Goal: Information Seeking & Learning: Learn about a topic

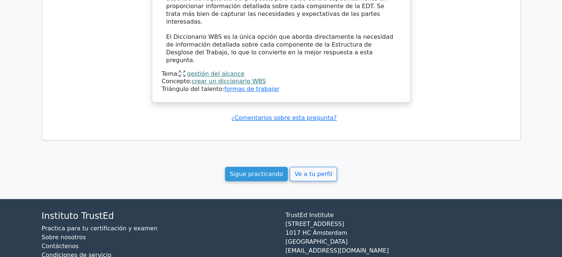
scroll to position [755, 0]
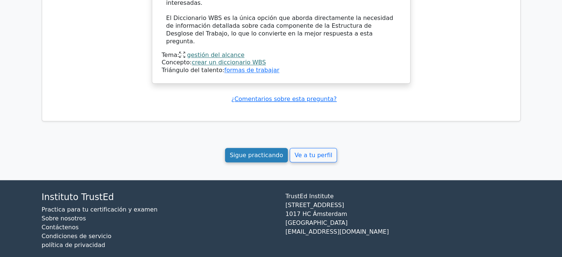
click at [257, 151] on font "Sigue practicando" at bounding box center [257, 154] width 54 height 7
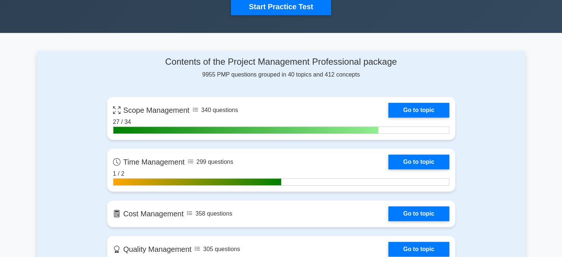
scroll to position [269, 0]
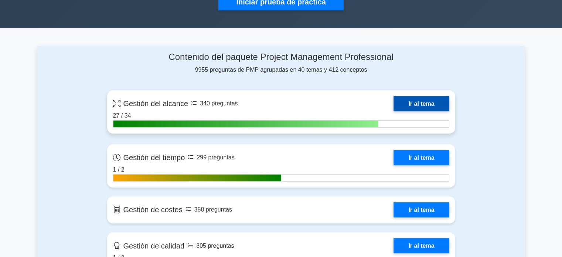
click at [414, 103] on link "Ir al tema" at bounding box center [420, 103] width 55 height 15
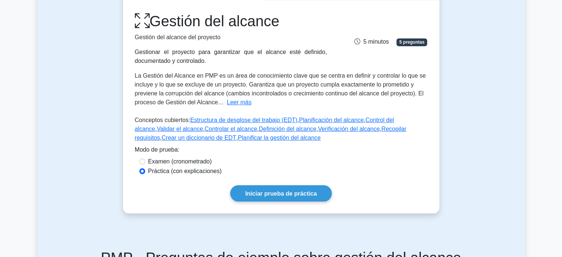
scroll to position [123, 0]
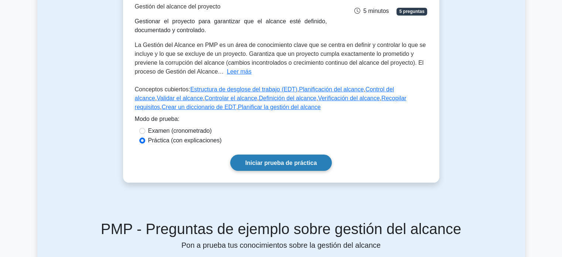
click at [289, 160] on font "Iniciar prueba de práctica" at bounding box center [281, 163] width 72 height 6
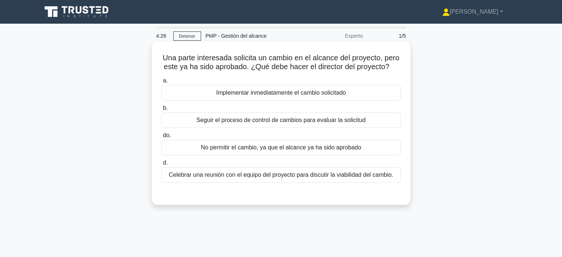
click at [341, 123] on font "Seguir el proceso de control de cambios para evaluar la solicitud" at bounding box center [280, 120] width 169 height 6
click at [161, 110] on input "b. Seguir el proceso de control de cambios para evaluar la solicitud" at bounding box center [161, 108] width 0 height 5
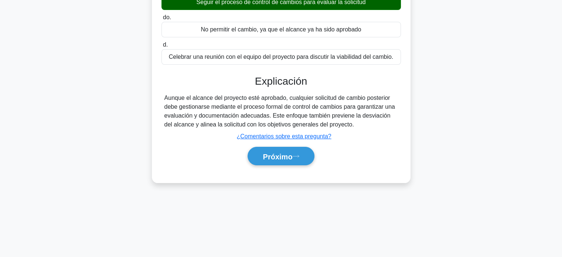
scroll to position [133, 0]
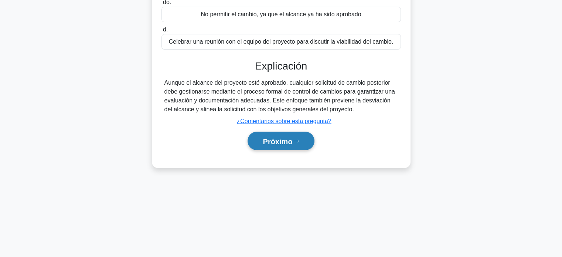
click at [277, 150] on button "Próximo" at bounding box center [281, 141] width 66 height 19
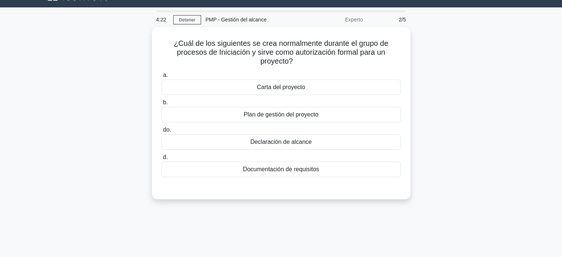
scroll to position [0, 0]
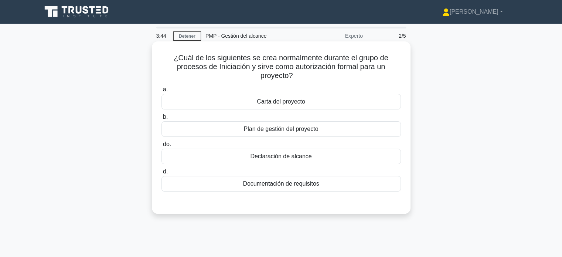
click at [288, 105] on font "Carta del proyecto" at bounding box center [281, 101] width 48 height 6
click at [161, 92] on input "a. Carta del proyecto" at bounding box center [161, 89] width 0 height 5
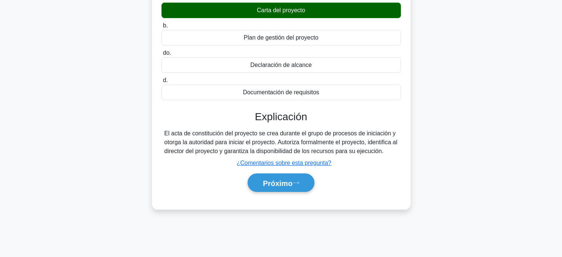
scroll to position [99, 0]
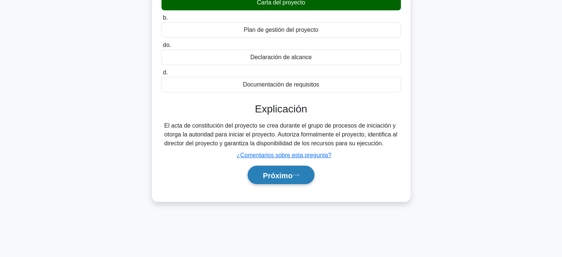
click at [275, 173] on font "Próximo" at bounding box center [278, 175] width 30 height 8
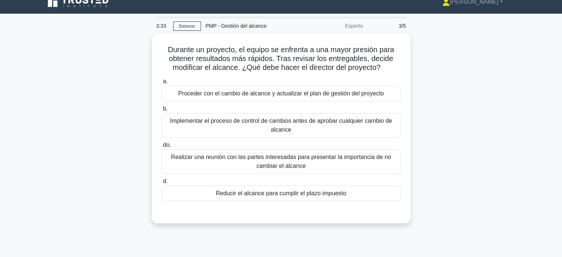
scroll to position [10, 0]
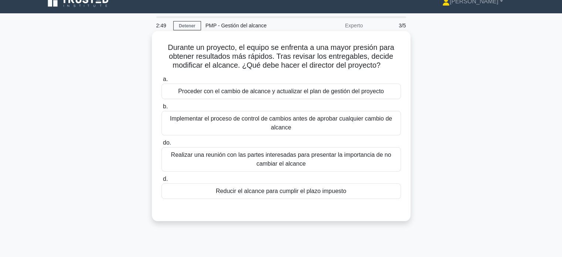
click at [304, 128] on font "Implementar el proceso de control de cambios antes de aprobar cualquier cambio …" at bounding box center [281, 123] width 233 height 18
click at [161, 109] on input "b. Implementar el proceso de control de cambios antes de aprobar cualquier camb…" at bounding box center [161, 106] width 0 height 5
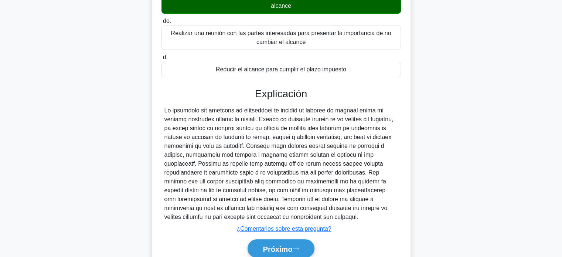
scroll to position [164, 0]
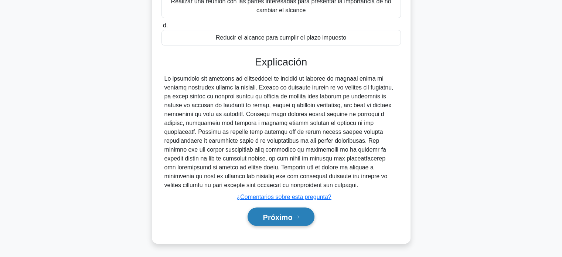
click at [277, 216] on font "Próximo" at bounding box center [278, 217] width 30 height 8
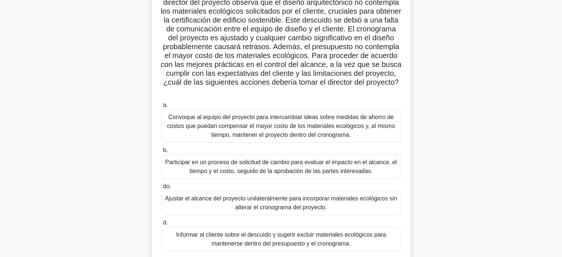
scroll to position [73, 0]
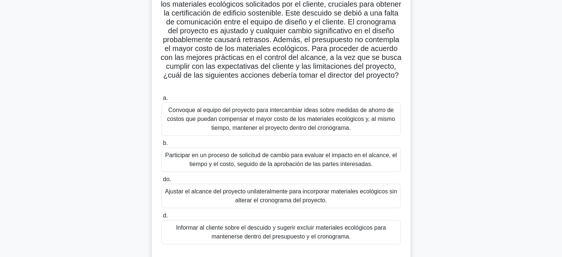
click at [487, 208] on div "A mitad de la ejecución de un proyecto inmobiliario de alto perfil, el director…" at bounding box center [281, 122] width 488 height 305
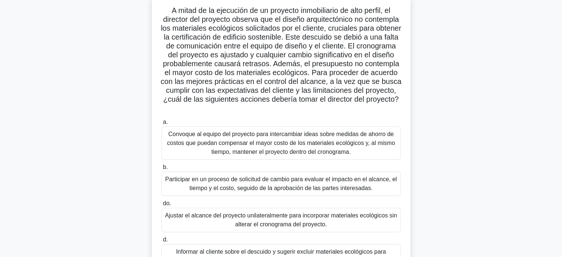
scroll to position [50, 0]
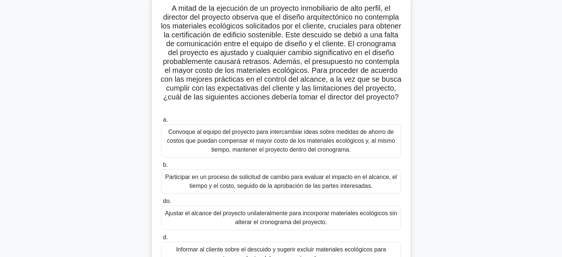
click at [346, 186] on font "Participar en un proceso de solicitud de cambio para evaluar el impacto en el a…" at bounding box center [281, 181] width 232 height 15
click at [161, 167] on input "b. Participar en un proceso de solicitud de cambio para evaluar el impacto en e…" at bounding box center [161, 165] width 0 height 5
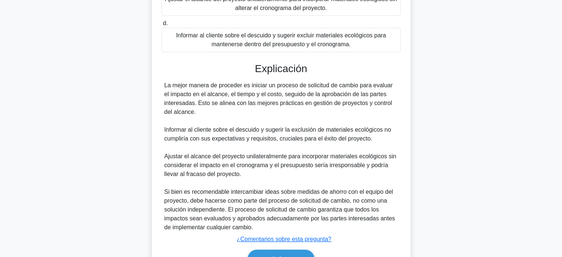
scroll to position [273, 0]
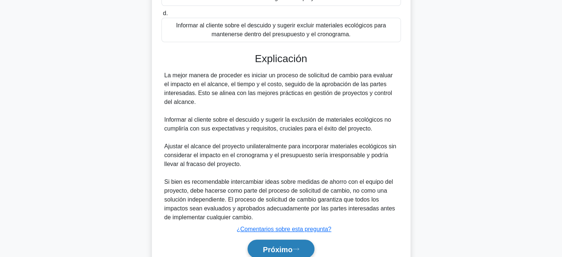
click at [288, 246] on font "Próximo" at bounding box center [278, 249] width 30 height 8
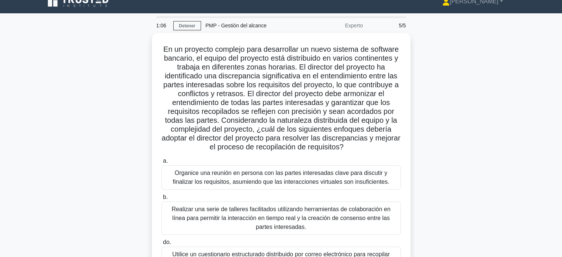
scroll to position [3, 0]
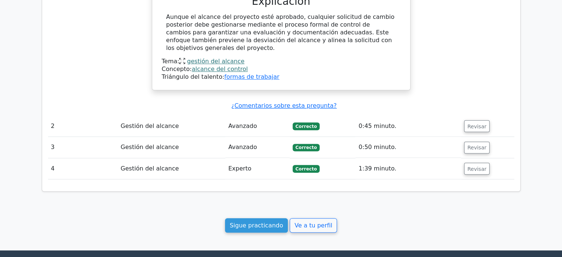
scroll to position [593, 0]
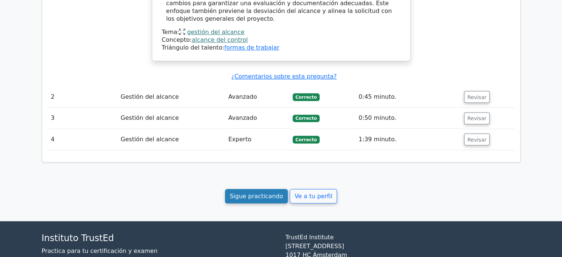
click at [256, 191] on link "Sigue practicando" at bounding box center [256, 196] width 63 height 14
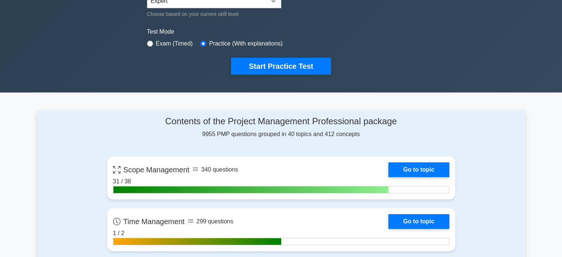
scroll to position [207, 0]
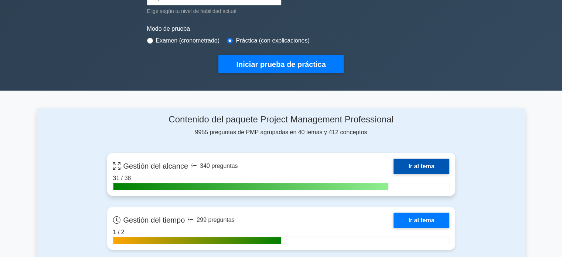
click at [421, 164] on link "Ir al tema" at bounding box center [420, 165] width 55 height 15
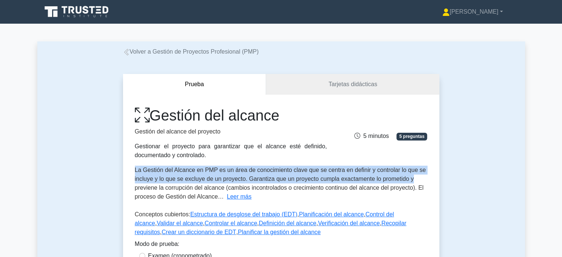
drag, startPoint x: 560, startPoint y: 96, endPoint x: 567, endPoint y: 178, distance: 83.1
click at [516, 127] on div "Prueba Tarjetas didácticas Gestión del alcance Gestión del alcance del proyecto…" at bounding box center [281, 190] width 488 height 269
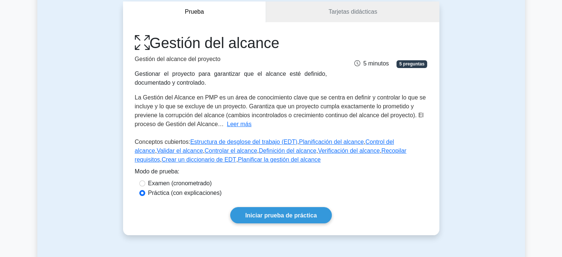
scroll to position [72, 0]
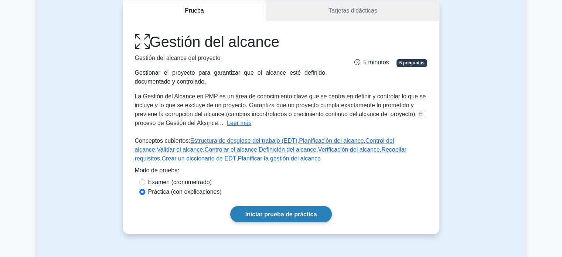
click at [308, 215] on font "Iniciar prueba de práctica" at bounding box center [281, 214] width 72 height 6
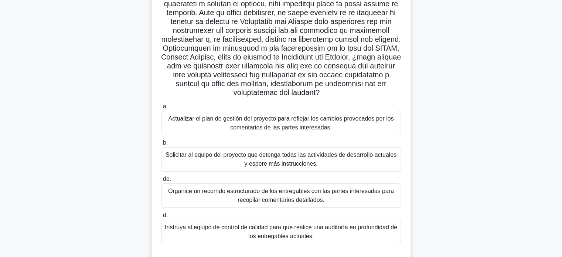
scroll to position [132, 0]
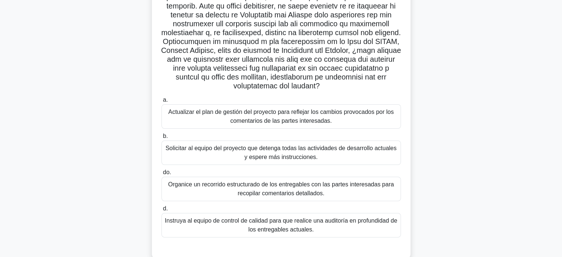
click at [316, 117] on font "Actualizar el plan de gestión del proyecto para reflejar los cambios provocados…" at bounding box center [280, 116] width 225 height 15
click at [161, 102] on input "a. Actualizar el plan de gestión del proyecto para reflejar los cambios provoca…" at bounding box center [161, 100] width 0 height 5
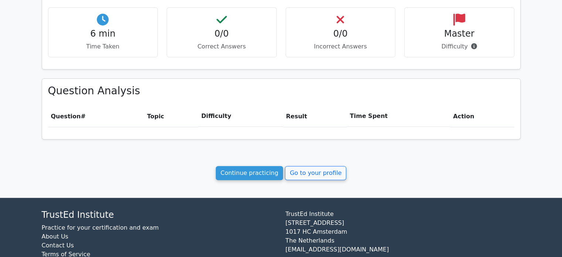
scroll to position [252, 0]
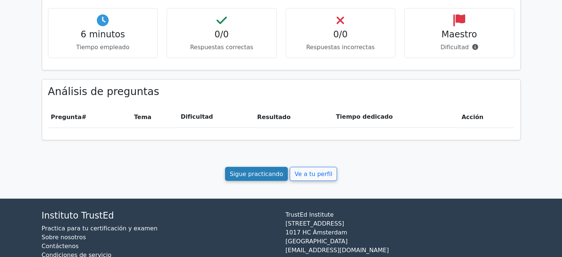
click at [259, 171] on font "Sigue practicando" at bounding box center [257, 173] width 54 height 7
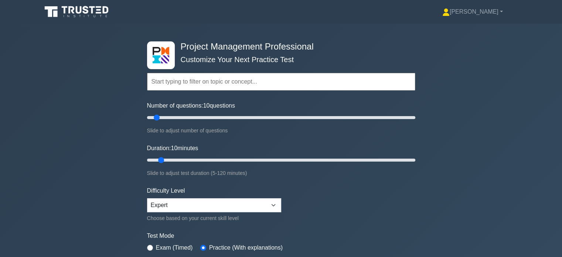
drag, startPoint x: 562, startPoint y: 19, endPoint x: 567, endPoint y: 74, distance: 55.0
click at [547, 50] on div "Project Management Professional Customize Your Next Practice Test Topics Scope …" at bounding box center [281, 160] width 562 height 273
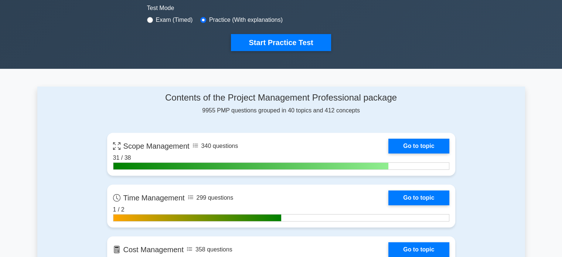
scroll to position [231, 0]
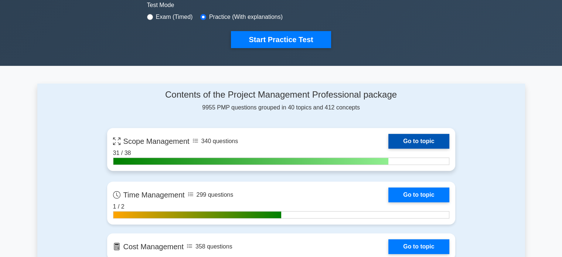
click at [427, 140] on link "Go to topic" at bounding box center [418, 141] width 61 height 15
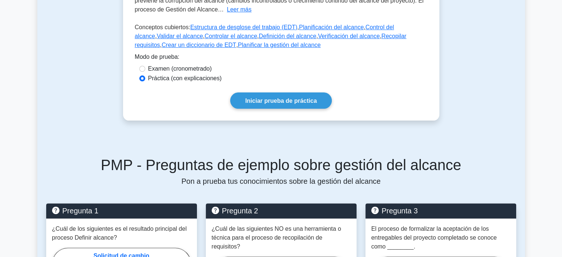
scroll to position [188, 0]
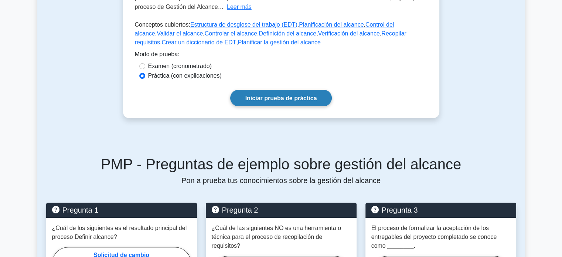
click at [291, 97] on font "Iniciar prueba de práctica" at bounding box center [281, 98] width 72 height 6
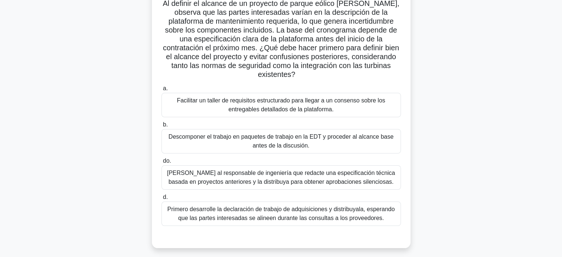
scroll to position [57, 0]
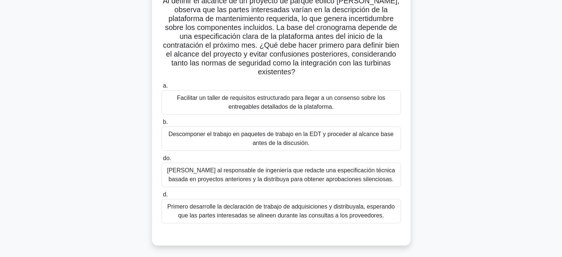
click at [273, 139] on font "Descomponer el trabajo en paquetes de trabajo en la EDT y proceder al alcance b…" at bounding box center [281, 139] width 233 height 18
click at [161, 125] on input "b. Descomponer el trabajo en paquetes de trabajo en la EDT y proceder al alcanc…" at bounding box center [161, 122] width 0 height 5
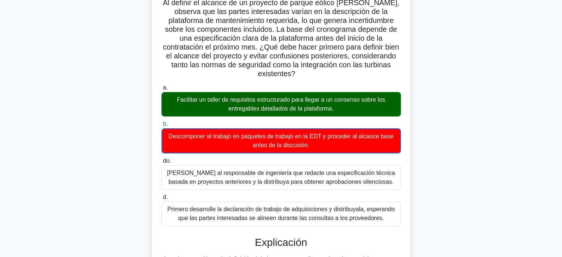
scroll to position [0, 0]
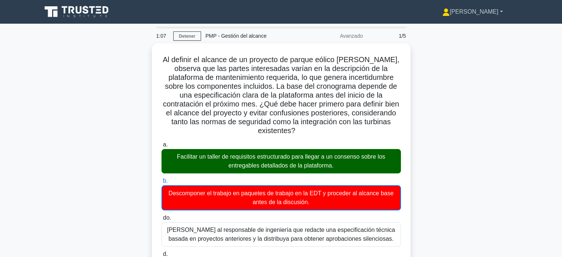
click at [502, 11] on link "[PERSON_NAME]" at bounding box center [472, 11] width 96 height 15
click at [444, 30] on font "Perfil" at bounding box center [437, 29] width 13 height 6
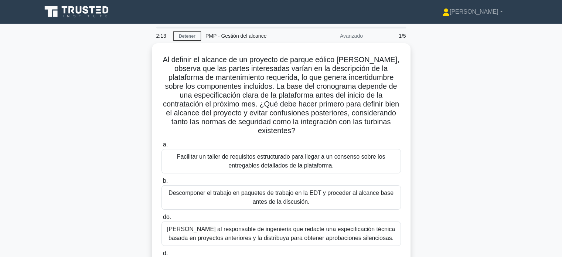
click at [468, 163] on div "Al definir el alcance de un proyecto de parque eólico marino, observa que las p…" at bounding box center [281, 178] width 488 height 270
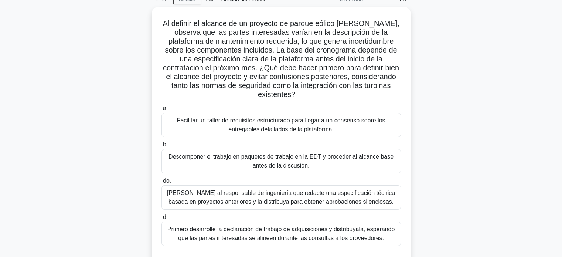
scroll to position [35, 0]
click at [550, 127] on main "2:08 Detener PMP - Gestión del alcance Avanzado 1/5 Al definir el alcance de un…" at bounding box center [281, 175] width 562 height 375
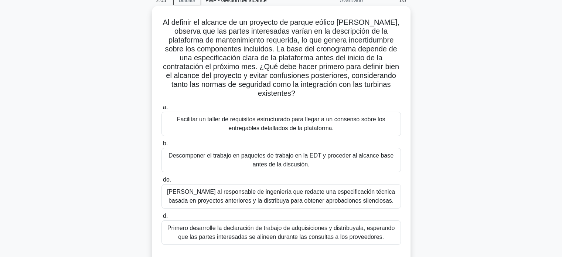
click at [307, 128] on font "Facilitar un taller de requisitos estructurado para llegar a un consenso sobre …" at bounding box center [281, 123] width 208 height 15
click at [161, 110] on input "a. Facilitar un taller de requisitos estructurado para llegar a un consenso sob…" at bounding box center [161, 107] width 0 height 5
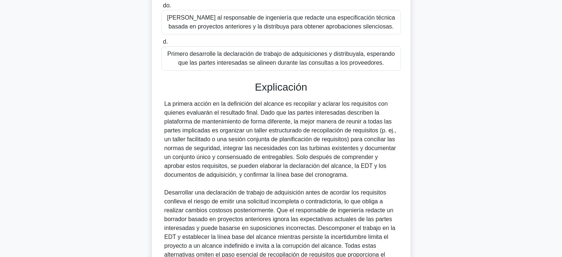
scroll to position [258, 0]
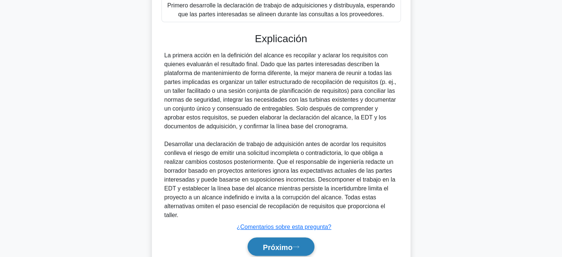
click at [284, 246] on font "Próximo" at bounding box center [278, 247] width 30 height 8
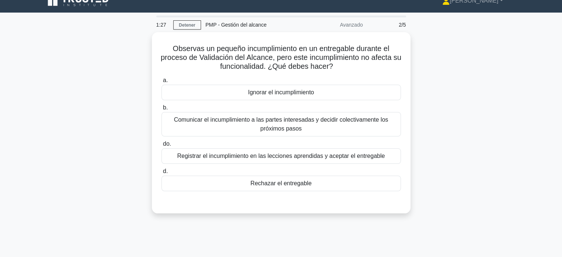
scroll to position [0, 0]
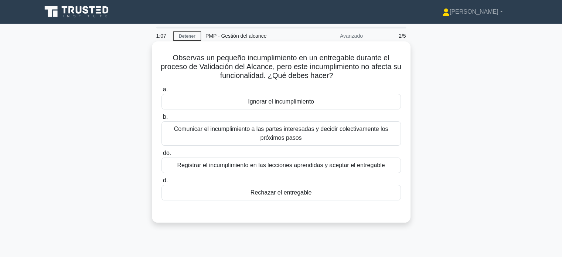
click at [348, 170] on font "Registrar el incumplimiento en las lecciones aprendidas y aceptar el entregable" at bounding box center [281, 165] width 208 height 9
click at [161, 156] on input "do. Registrar el incumplimiento en las lecciones aprendidas y aceptar el entreg…" at bounding box center [161, 153] width 0 height 5
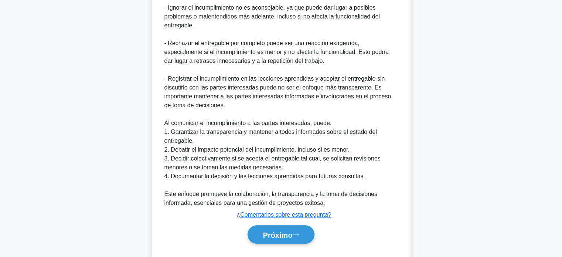
scroll to position [270, 0]
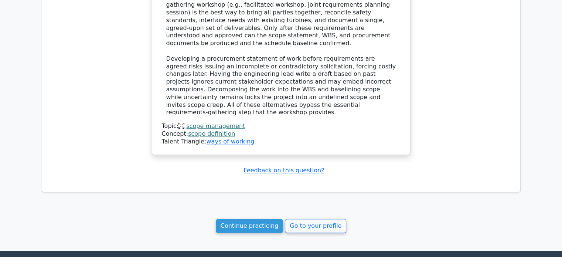
scroll to position [662, 0]
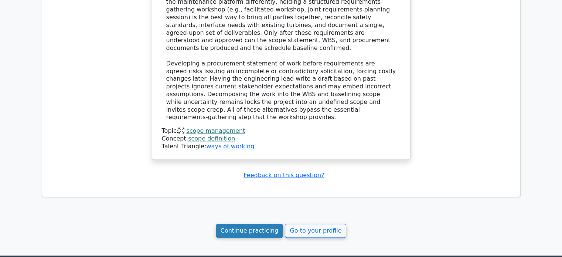
click at [255, 224] on link "Continue practicing" at bounding box center [250, 231] width 68 height 14
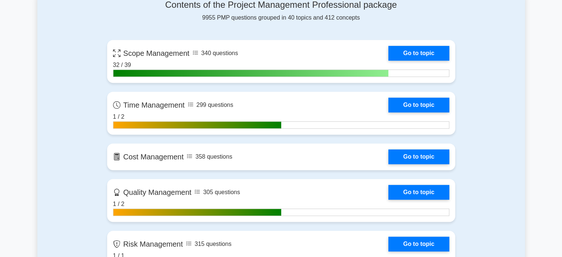
scroll to position [284, 0]
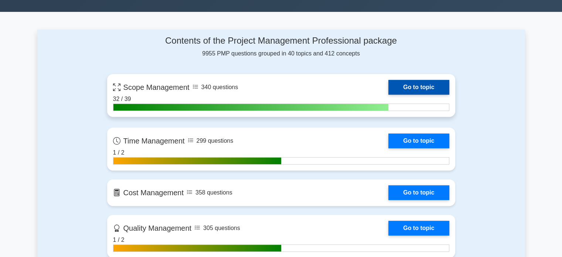
click at [429, 86] on link "Go to topic" at bounding box center [418, 87] width 61 height 15
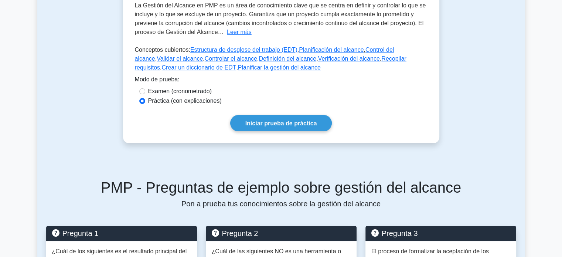
scroll to position [182, 0]
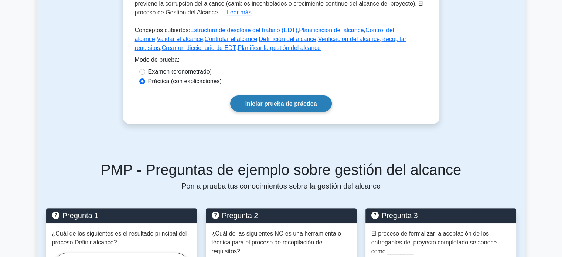
click at [293, 105] on font "Iniciar prueba de práctica" at bounding box center [281, 103] width 72 height 6
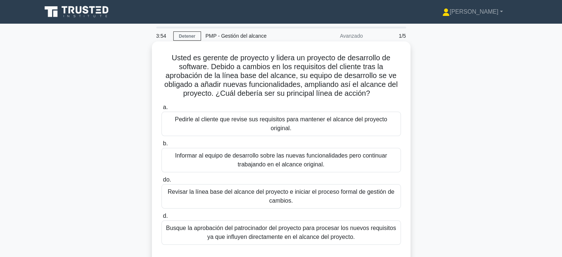
click at [347, 188] on font "Revisar la línea base del alcance del proyecto e iniciar el proceso formal de g…" at bounding box center [281, 195] width 227 height 15
click at [161, 182] on input "do. Revisar la línea base del alcance del proyecto e iniciar el proceso formal …" at bounding box center [161, 179] width 0 height 5
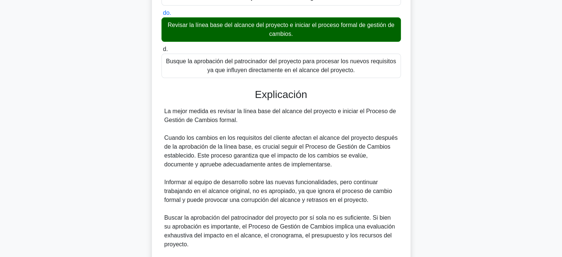
scroll to position [261, 0]
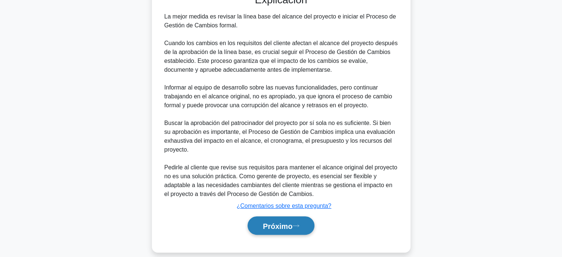
click at [292, 222] on font "Próximo" at bounding box center [278, 226] width 30 height 8
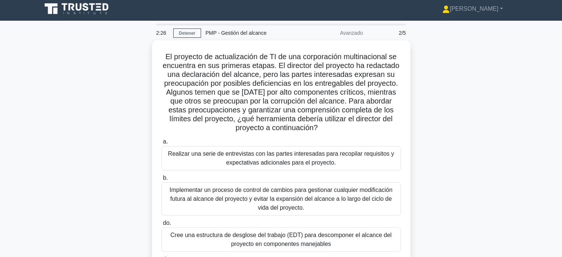
scroll to position [5, 0]
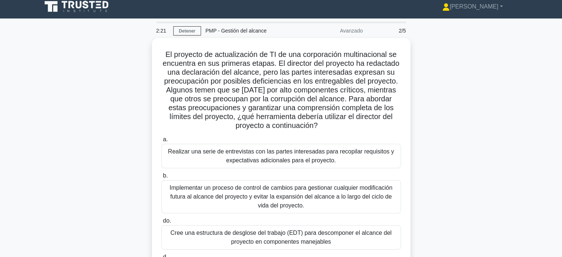
click at [546, 127] on main "2:21 Detener PMP - Gestión del alcance Avanzado 2/5 El proyecto de actualizació…" at bounding box center [281, 205] width 562 height 375
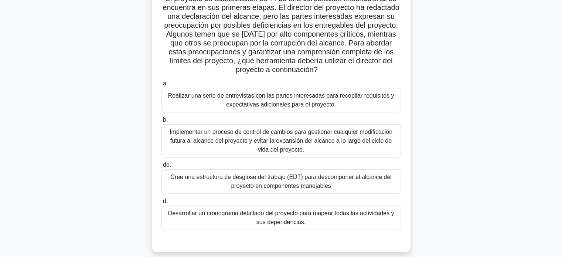
scroll to position [61, 0]
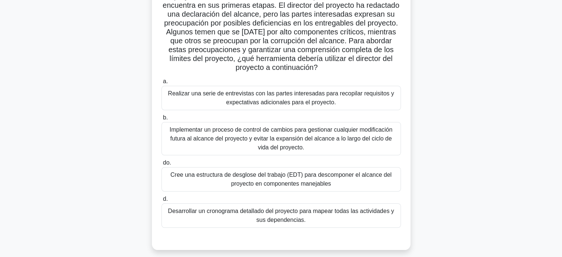
click at [338, 212] on font "Desarrollar un cronograma detallado del proyecto para mapear todas las activida…" at bounding box center [281, 215] width 226 height 15
click at [161, 201] on input "d. Desarrollar un cronograma detallado del proyecto para mapear todas las activ…" at bounding box center [161, 199] width 0 height 5
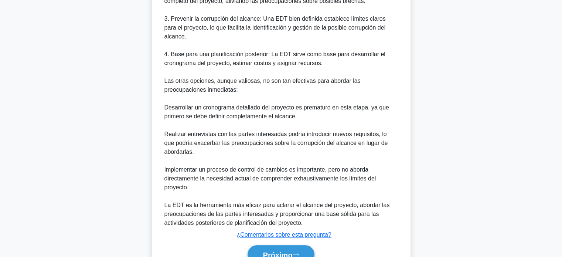
scroll to position [439, 0]
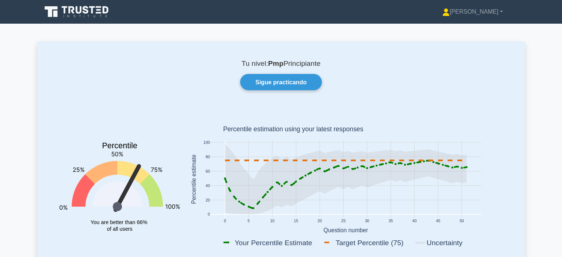
click at [489, 105] on div "Tu nivel: Pmp Principiante Sigue practicando Percentile You are better than 66%…" at bounding box center [281, 160] width 488 height 238
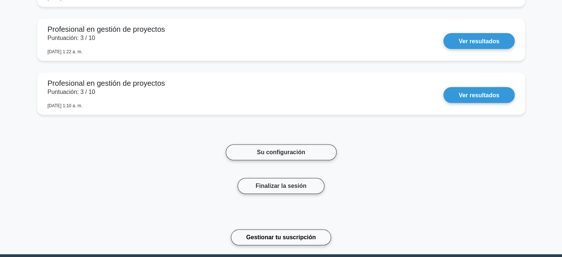
scroll to position [1487, 0]
